Goal: Task Accomplishment & Management: Use online tool/utility

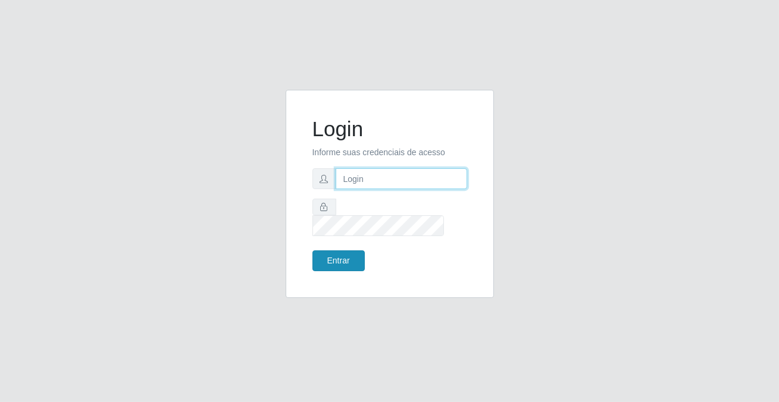
type input "[PERSON_NAME][EMAIL_ADDRESS][DOMAIN_NAME]"
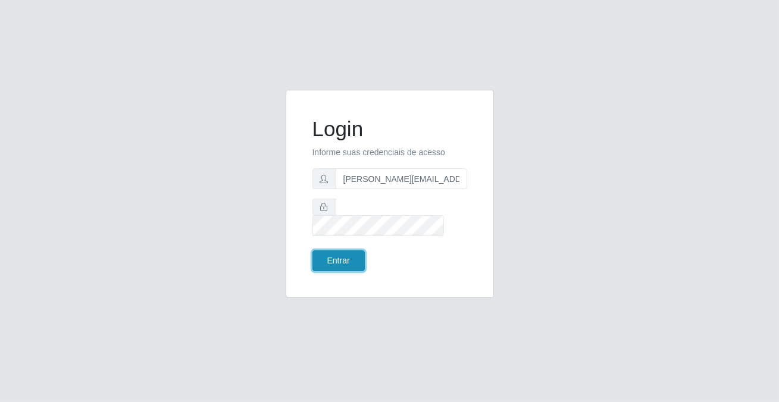
click at [339, 254] on button "Entrar" at bounding box center [338, 261] width 52 height 21
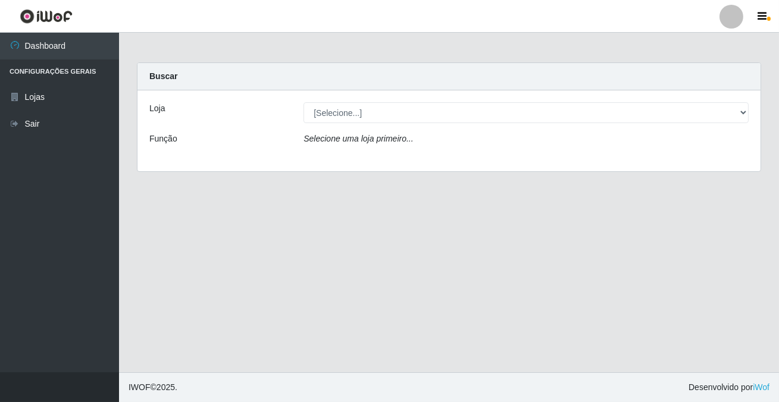
click at [747, 112] on div "[Selecione...] Rede Potiguar 2 - Macaíba" at bounding box center [526, 112] width 463 height 21
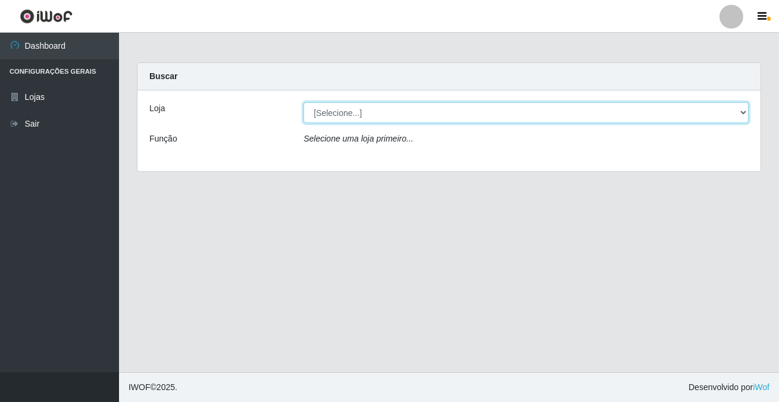
click at [744, 114] on select "[Selecione...] Rede Potiguar 2 - Macaíba" at bounding box center [526, 112] width 445 height 21
select select "101"
click at [304, 102] on select "[Selecione...] Rede Potiguar 2 - Macaíba" at bounding box center [526, 112] width 445 height 21
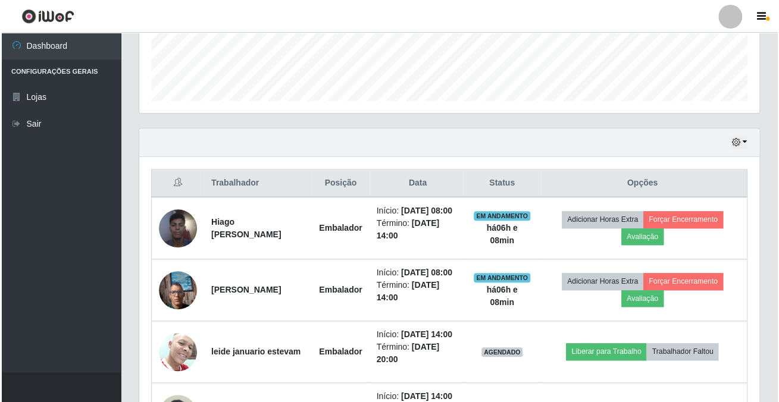
scroll to position [423, 0]
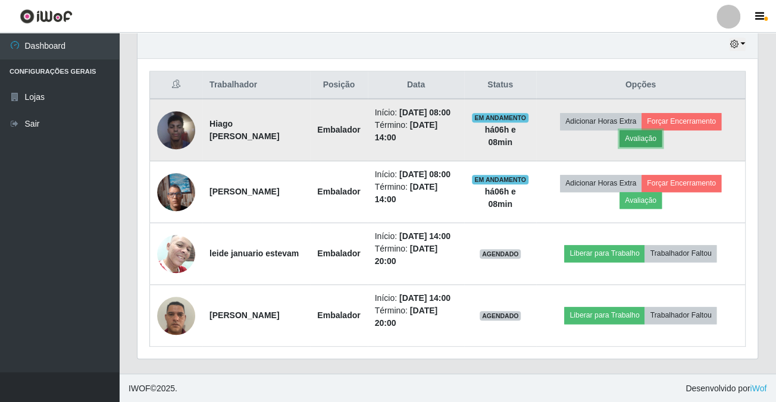
click at [645, 139] on button "Avaliação" at bounding box center [641, 138] width 42 height 17
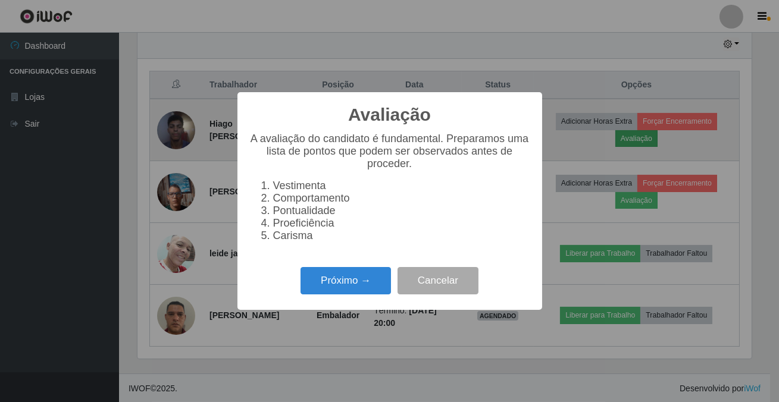
scroll to position [247, 614]
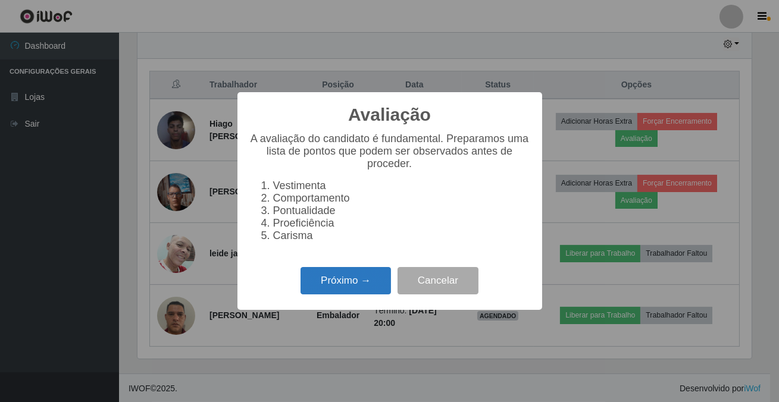
click at [333, 290] on button "Próximo →" at bounding box center [346, 281] width 90 height 28
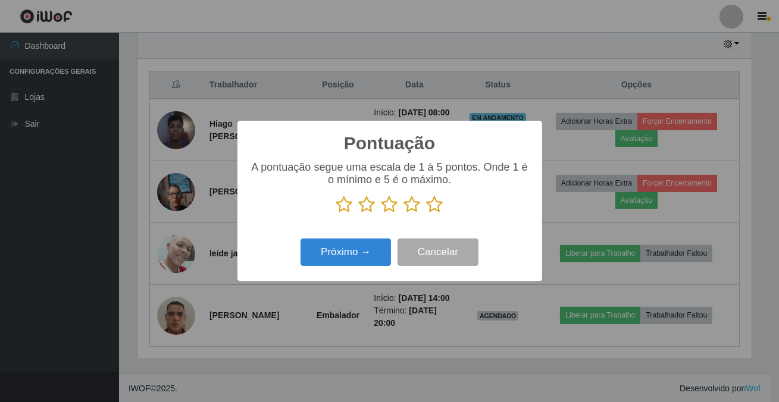
scroll to position [594934, 594566]
click at [439, 202] on icon at bounding box center [435, 205] width 17 height 18
click at [427, 214] on input "radio" at bounding box center [427, 214] width 0 height 0
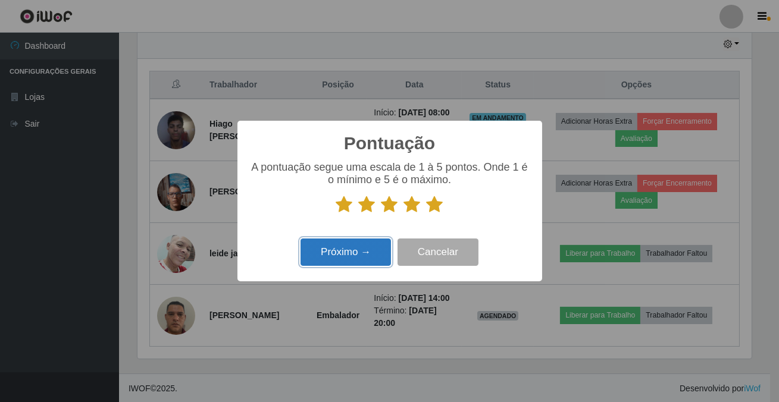
click at [365, 259] on button "Próximo →" at bounding box center [346, 253] width 90 height 28
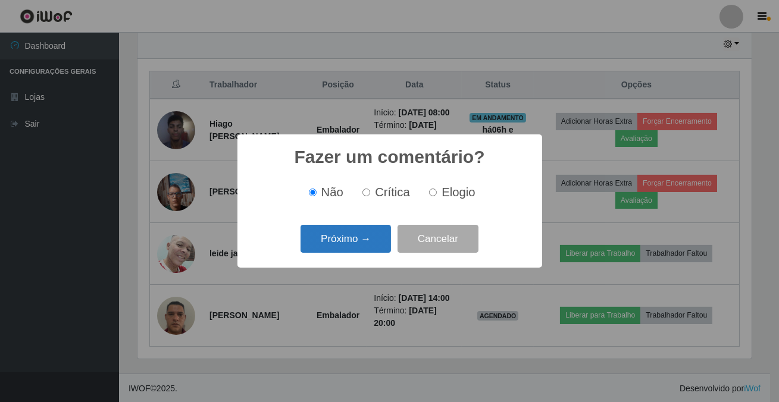
click at [365, 243] on button "Próximo →" at bounding box center [346, 239] width 90 height 28
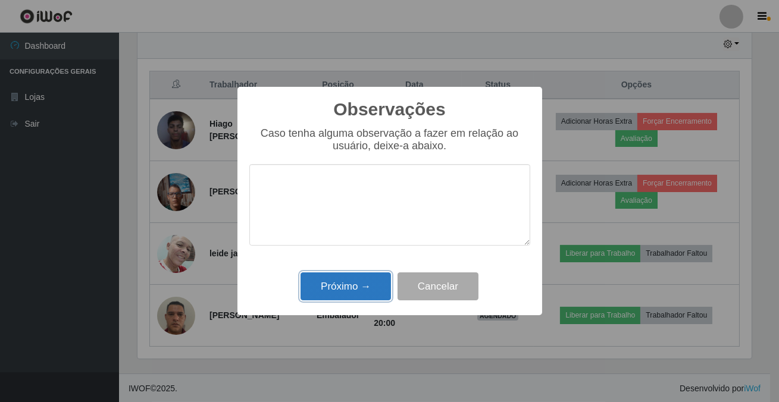
click at [365, 289] on button "Próximo →" at bounding box center [346, 287] width 90 height 28
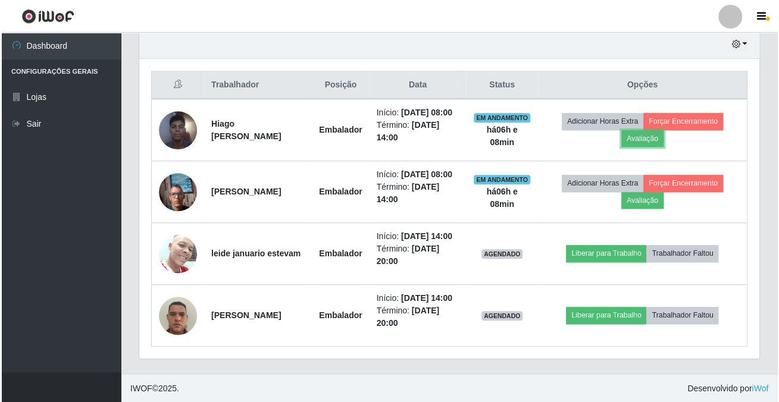
scroll to position [247, 620]
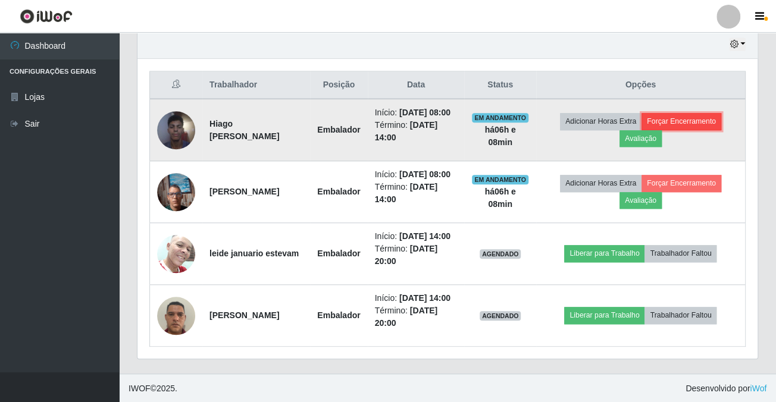
click at [677, 118] on button "Forçar Encerramento" at bounding box center [682, 121] width 80 height 17
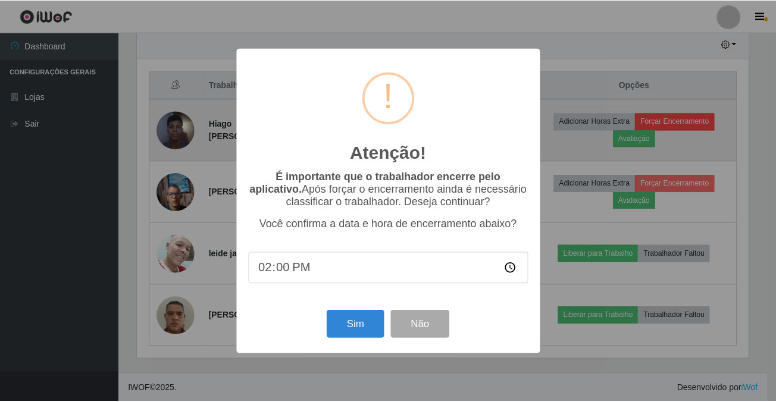
scroll to position [247, 614]
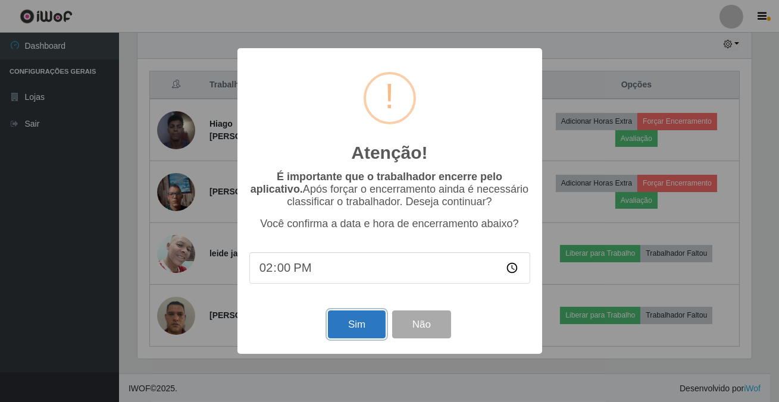
click at [372, 335] on button "Sim" at bounding box center [357, 325] width 58 height 28
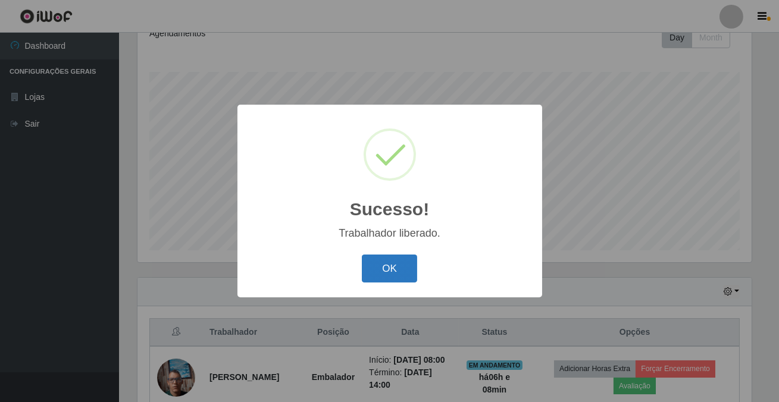
click at [400, 271] on button "OK" at bounding box center [389, 269] width 55 height 28
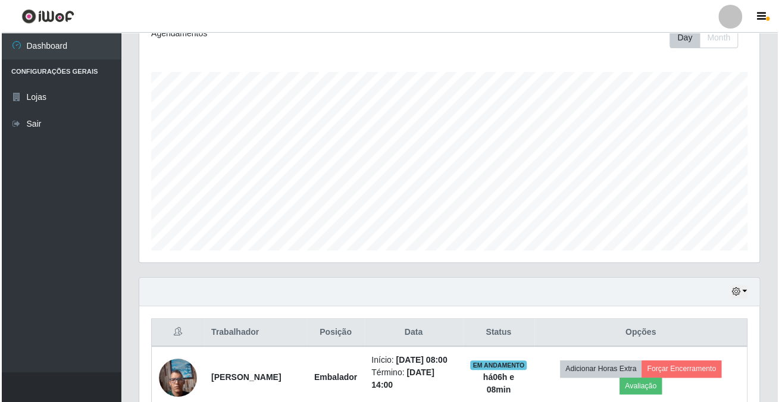
scroll to position [361, 0]
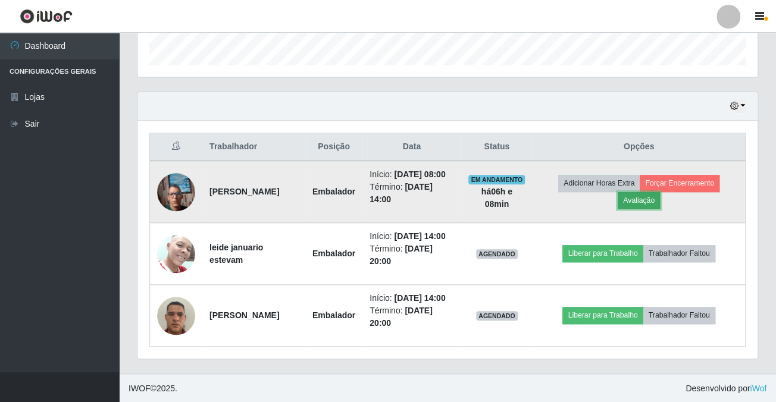
click at [648, 198] on button "Avaliação" at bounding box center [639, 200] width 42 height 17
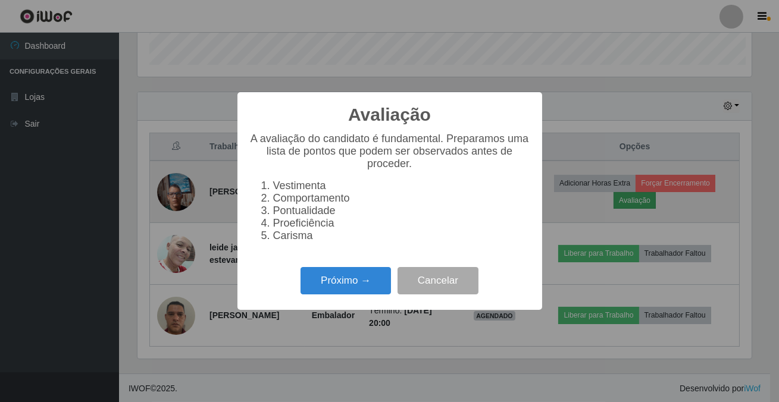
scroll to position [247, 614]
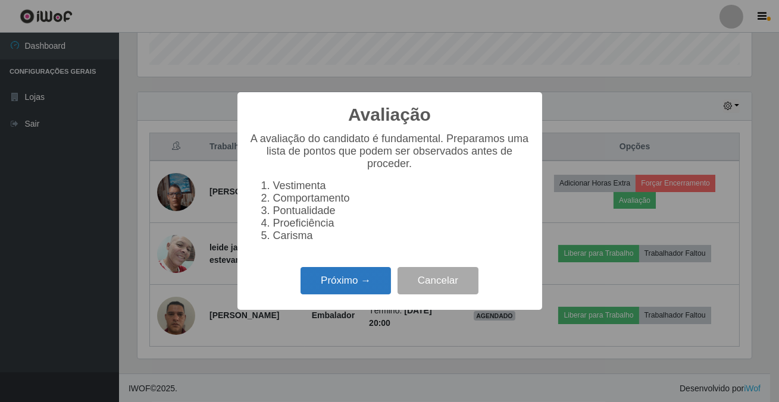
click at [320, 293] on button "Próximo →" at bounding box center [346, 281] width 90 height 28
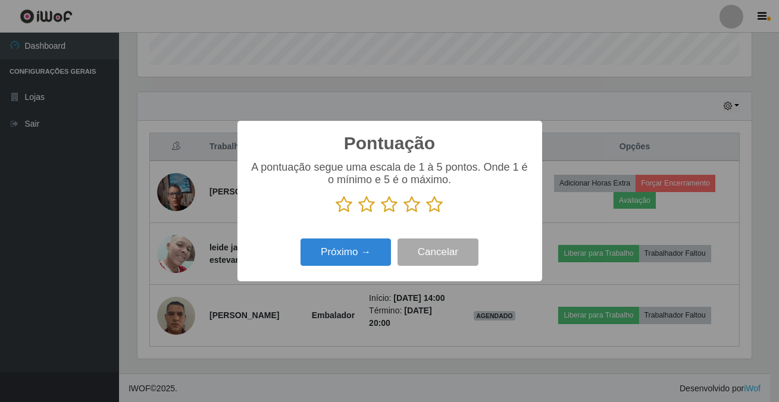
scroll to position [594934, 594566]
click at [415, 209] on icon at bounding box center [412, 205] width 17 height 18
click at [404, 214] on input "radio" at bounding box center [404, 214] width 0 height 0
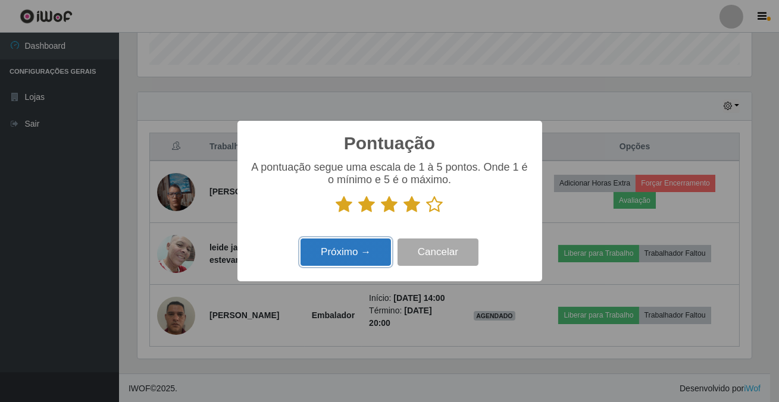
click at [374, 255] on button "Próximo →" at bounding box center [346, 253] width 90 height 28
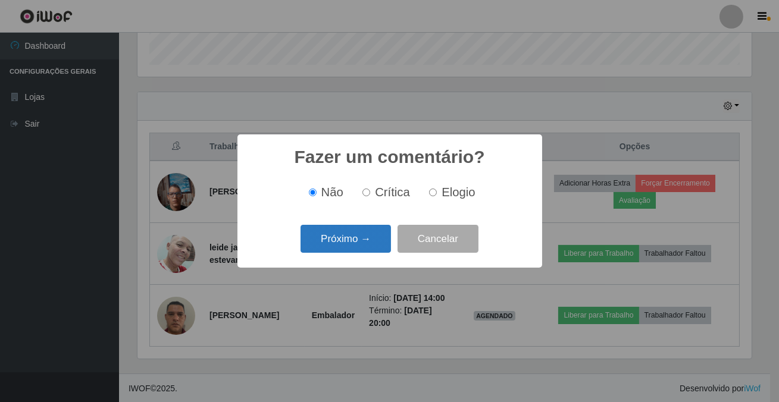
click at [373, 247] on button "Próximo →" at bounding box center [346, 239] width 90 height 28
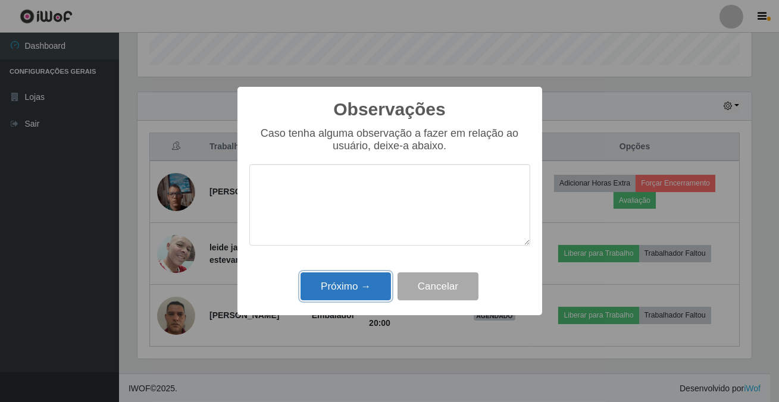
click at [373, 286] on button "Próximo →" at bounding box center [346, 287] width 90 height 28
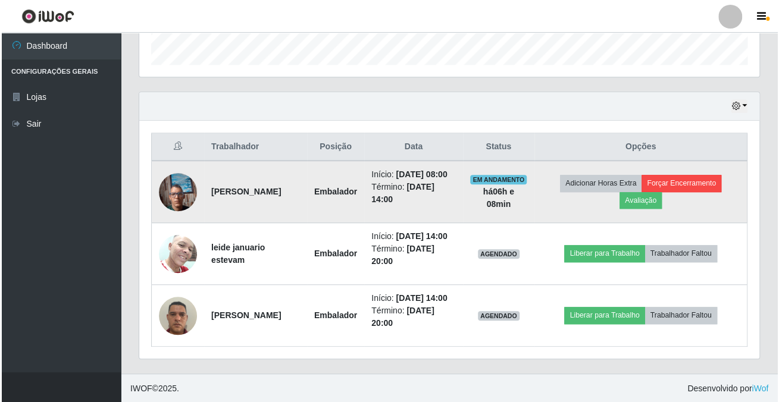
scroll to position [333, 0]
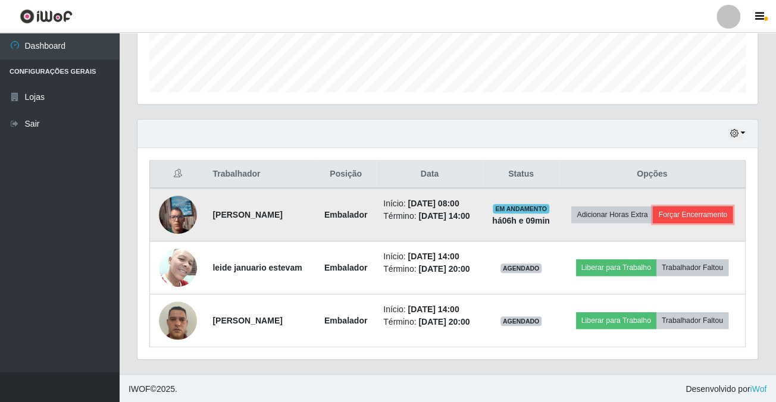
click at [676, 214] on button "Forçar Encerramento" at bounding box center [693, 215] width 80 height 17
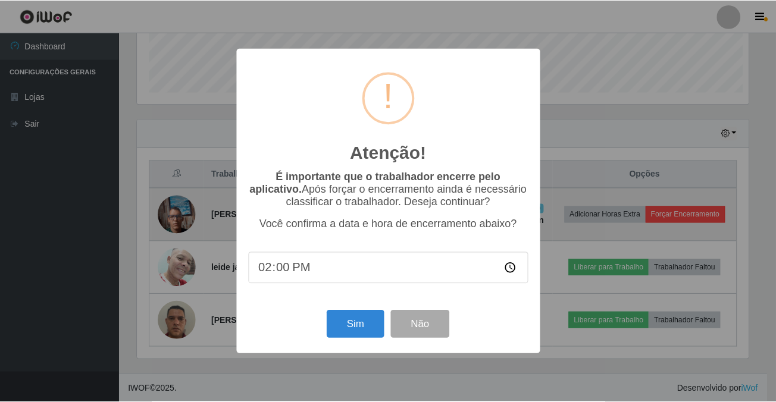
scroll to position [247, 614]
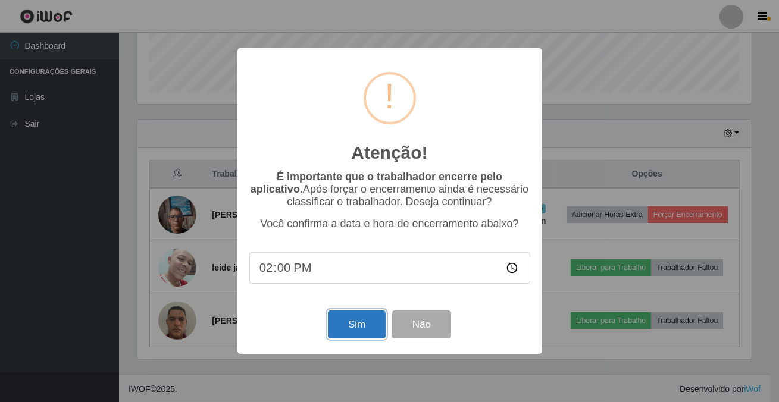
click at [357, 332] on button "Sim" at bounding box center [357, 325] width 58 height 28
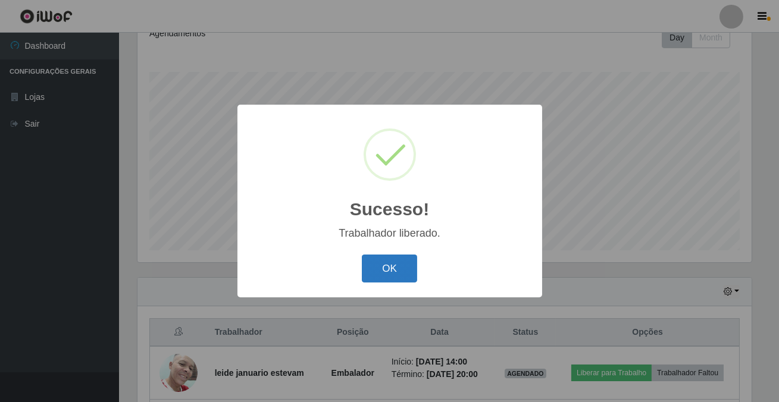
click at [398, 267] on button "OK" at bounding box center [389, 269] width 55 height 28
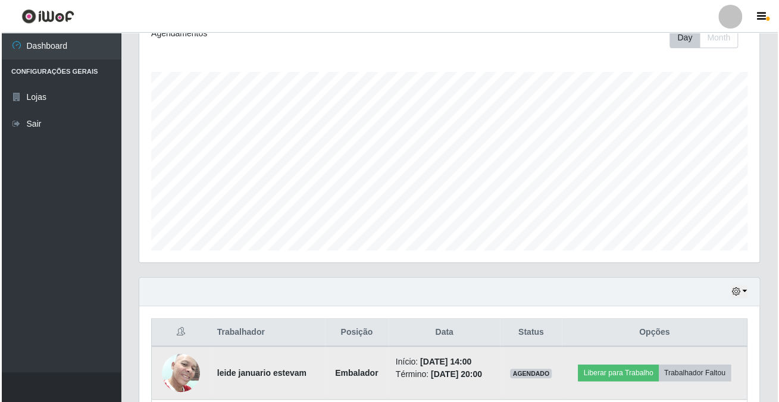
scroll to position [280, 0]
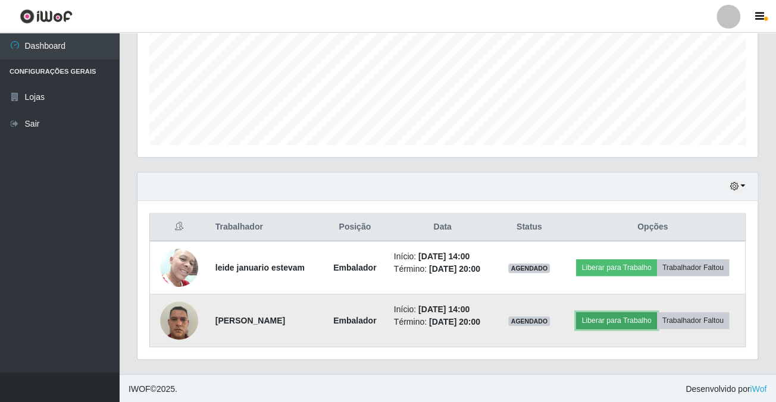
click at [612, 321] on button "Liberar para Trabalho" at bounding box center [616, 320] width 80 height 17
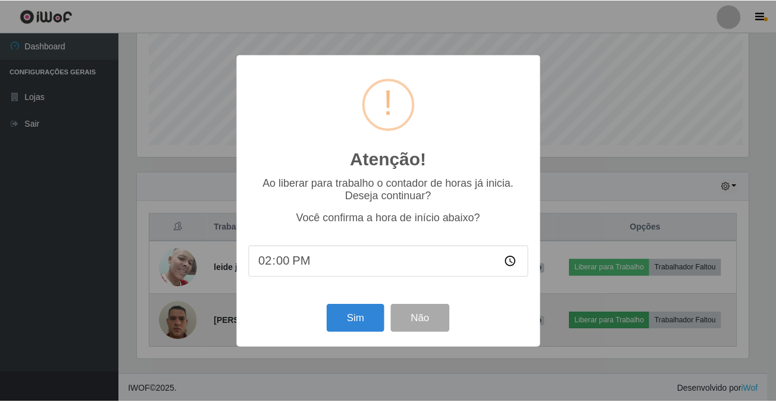
scroll to position [247, 614]
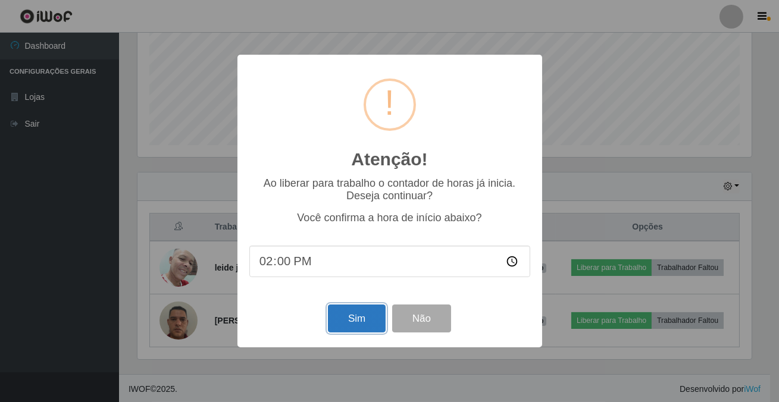
click at [345, 329] on button "Sim" at bounding box center [357, 319] width 58 height 28
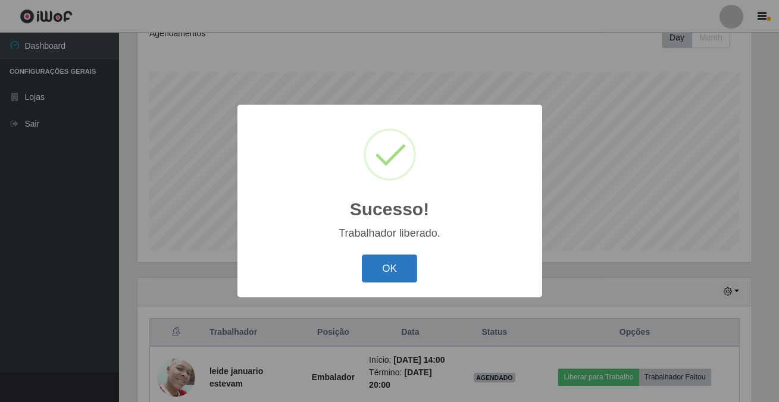
click at [385, 268] on button "OK" at bounding box center [389, 269] width 55 height 28
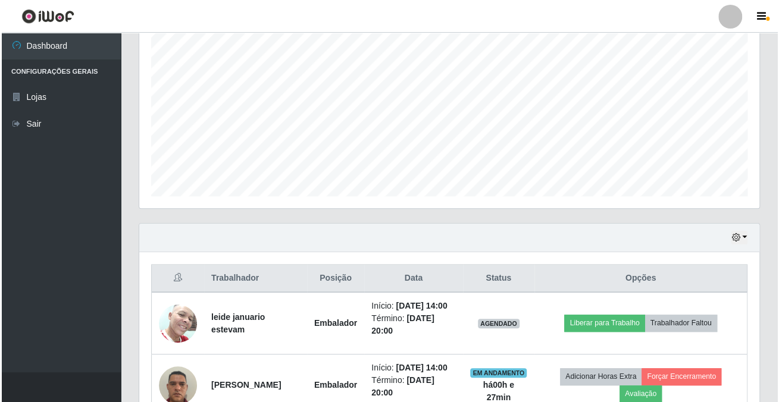
scroll to position [283, 0]
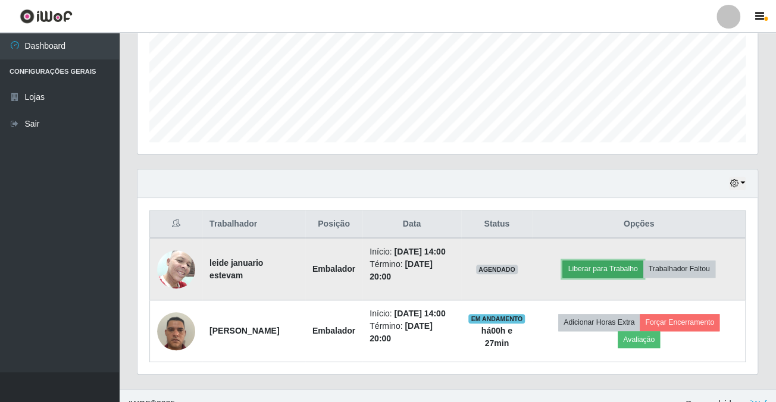
click at [583, 266] on button "Liberar para Trabalho" at bounding box center [602, 269] width 80 height 17
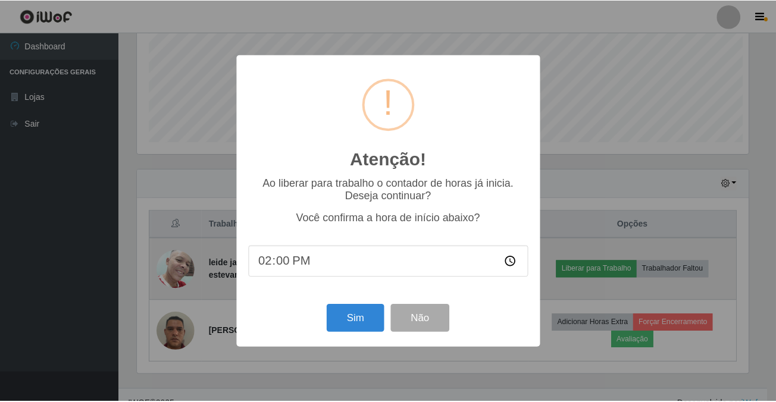
scroll to position [247, 614]
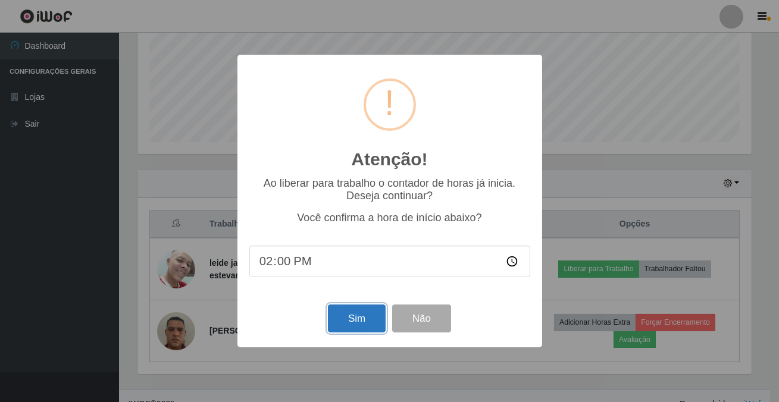
click at [348, 327] on button "Sim" at bounding box center [357, 319] width 58 height 28
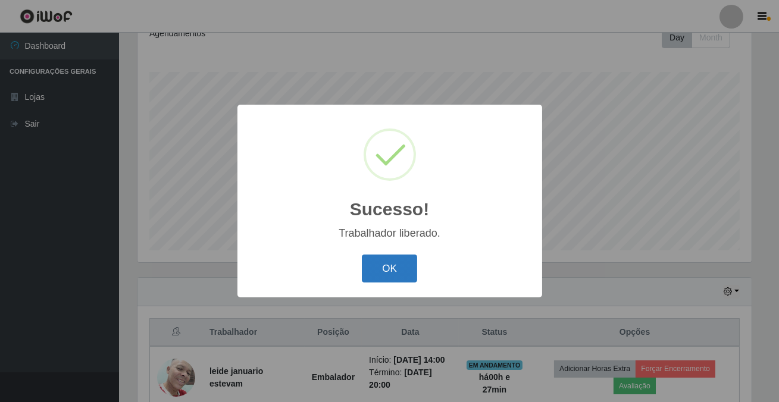
click at [375, 261] on button "OK" at bounding box center [389, 269] width 55 height 28
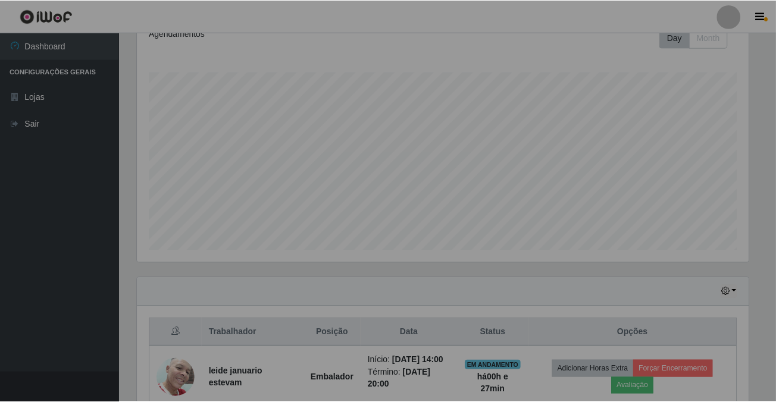
scroll to position [247, 620]
